Goal: Task Accomplishment & Management: Manage account settings

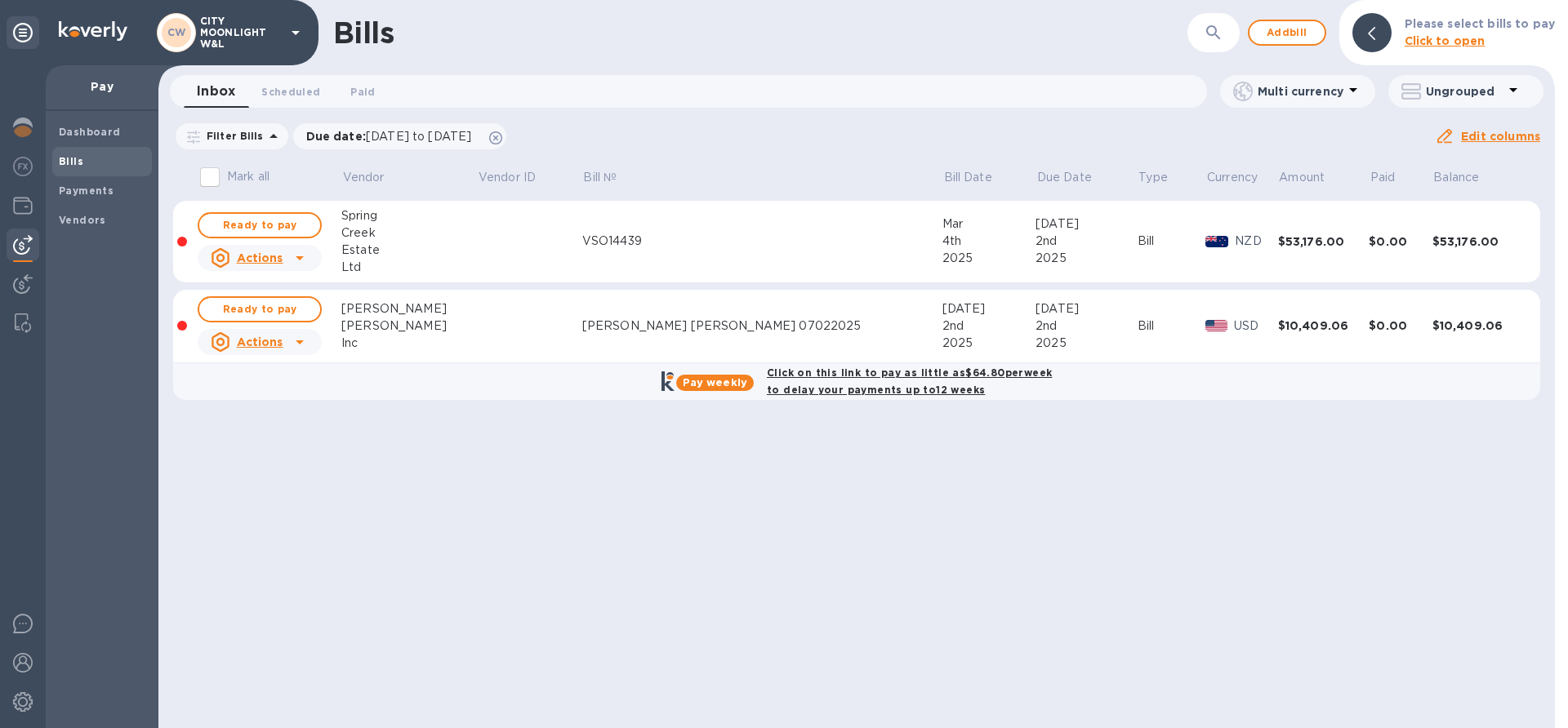
click at [1235, 501] on div "Bills ​ Add bill Please select bills to pay Click to open Inbox 0 Scheduled 0 P…" at bounding box center [856, 364] width 1396 height 728
click at [23, 127] on img at bounding box center [22, 127] width 20 height 20
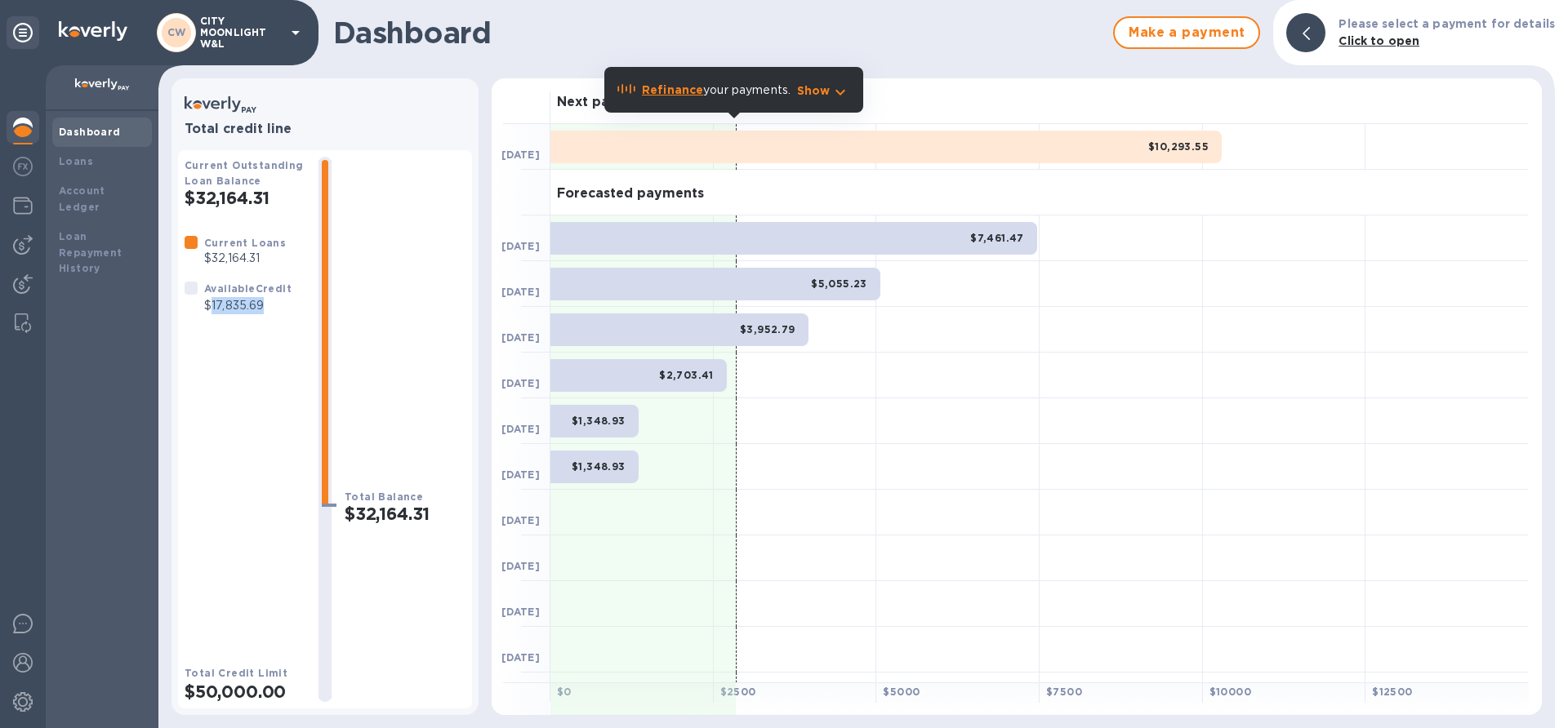
drag, startPoint x: 213, startPoint y: 304, endPoint x: 271, endPoint y: 314, distance: 58.9
click at [271, 314] on div "Available Credit $17,835.69" at bounding box center [248, 296] width 94 height 41
copy p "17,835.69"
click at [22, 238] on img at bounding box center [22, 244] width 20 height 20
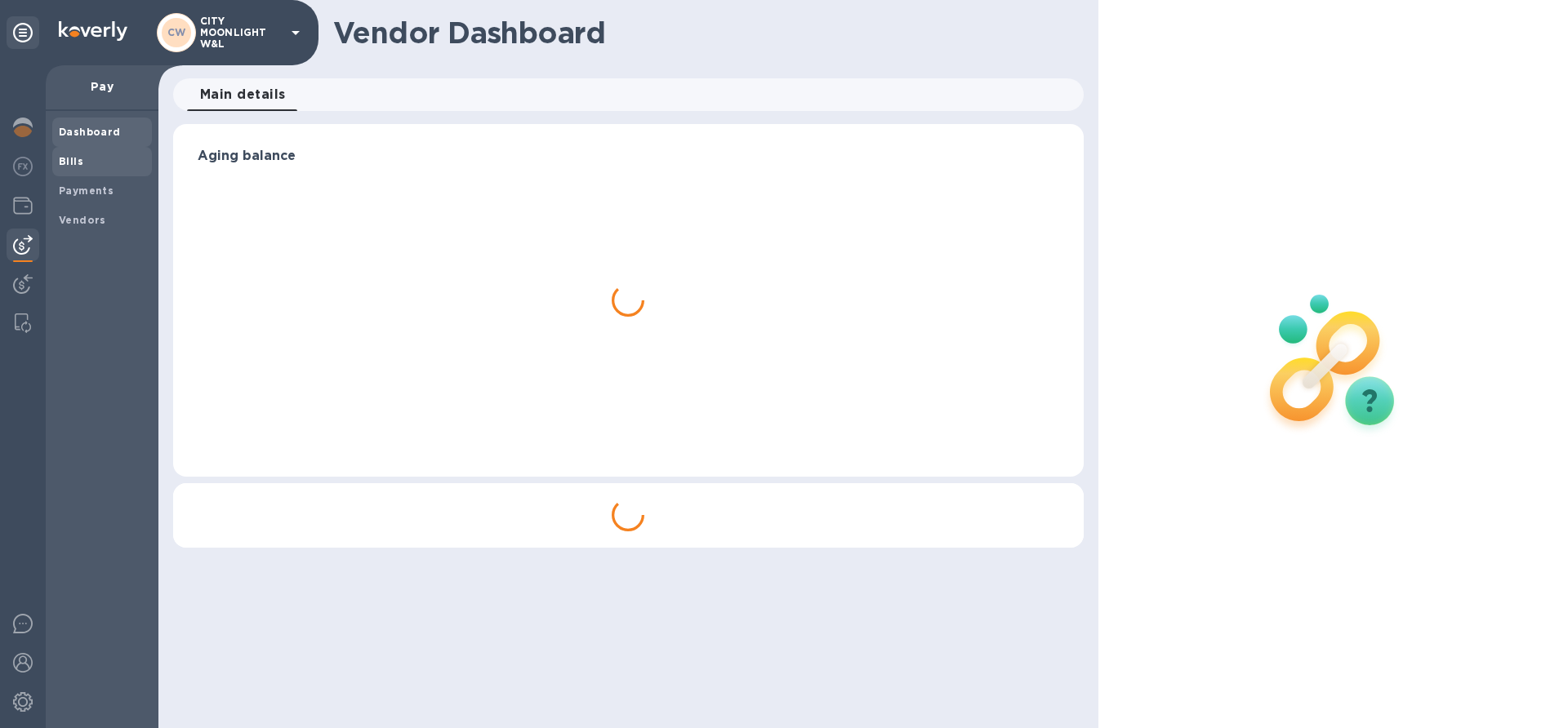
click at [76, 158] on b "Bills" at bounding box center [71, 161] width 24 height 12
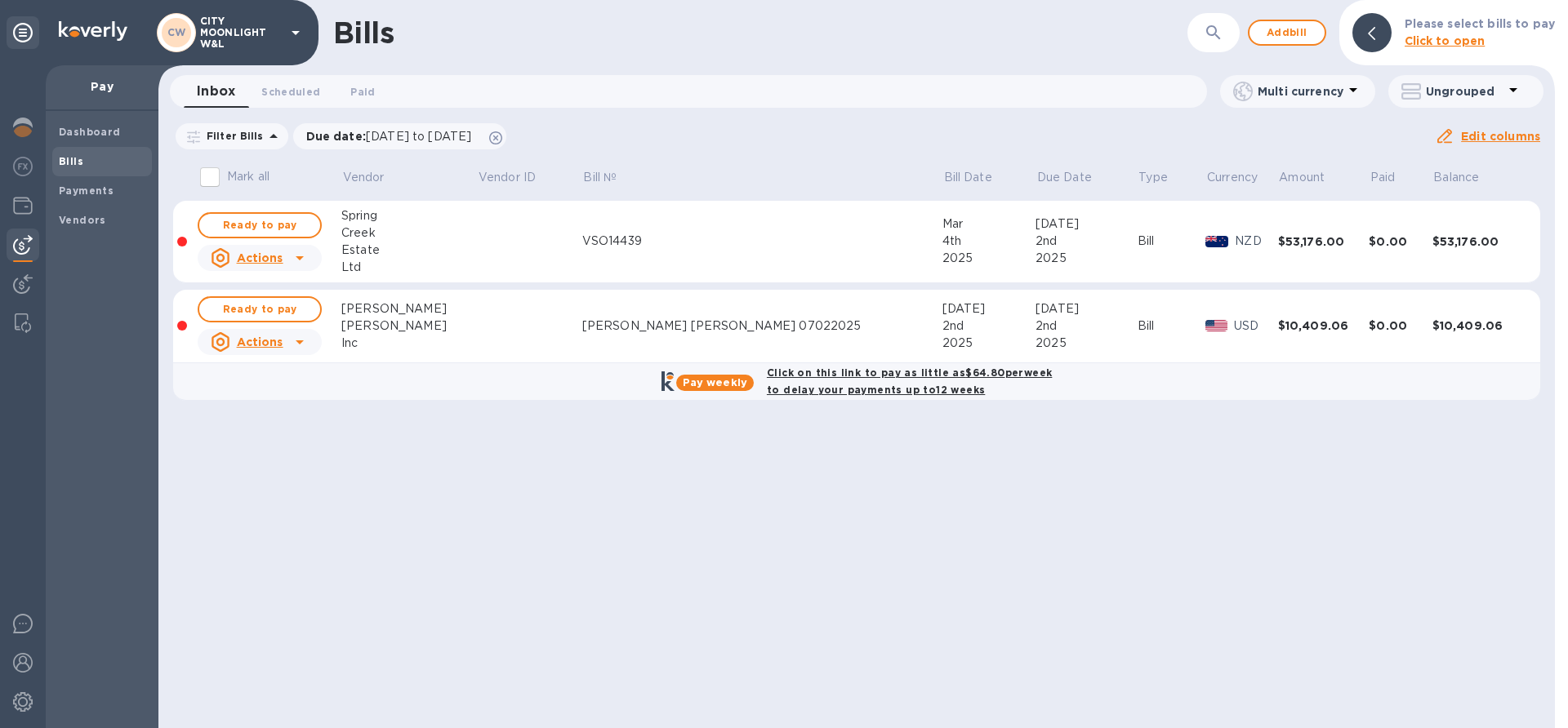
click at [79, 161] on b "Bills" at bounding box center [71, 161] width 24 height 12
